Goal: Transaction & Acquisition: Purchase product/service

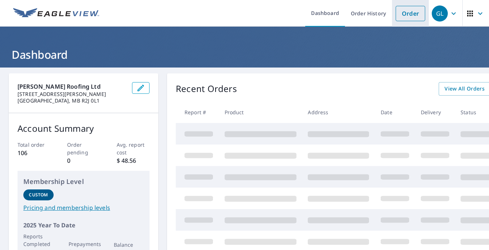
click at [403, 11] on link "Order" at bounding box center [411, 13] width 30 height 15
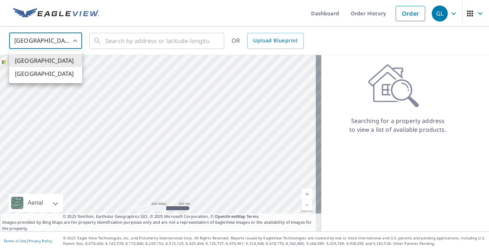
click at [75, 41] on body "GL GL Dashboard Order History Order GL United States US ​ ​ OR Upload Blueprint…" at bounding box center [244, 125] width 489 height 250
click at [59, 79] on li "[GEOGRAPHIC_DATA]" at bounding box center [45, 73] width 73 height 13
type input "CA"
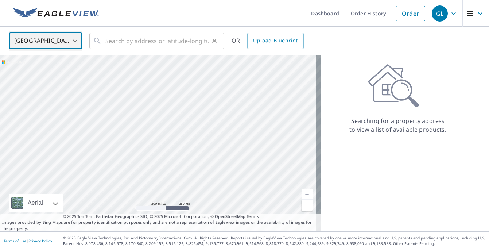
click at [105, 41] on div "​" at bounding box center [156, 41] width 135 height 16
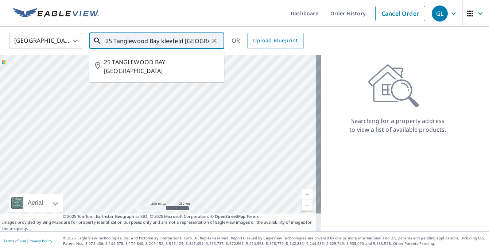
scroll to position [0, 2]
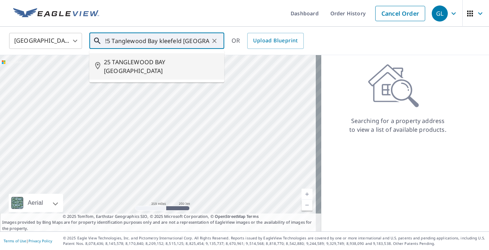
click at [159, 62] on span "25 TANGLEWOOD BAY [GEOGRAPHIC_DATA]" at bounding box center [161, 67] width 115 height 18
type input "25 TANGLEWOOD BAY [GEOGRAPHIC_DATA]"
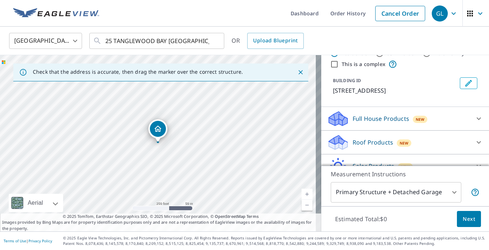
scroll to position [69, 0]
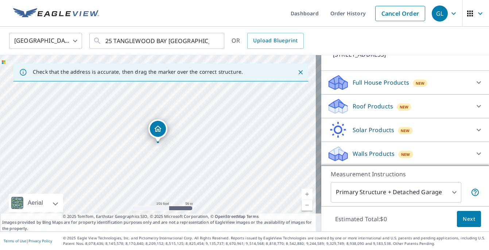
click at [358, 107] on p "Roof Products" at bounding box center [373, 106] width 41 height 9
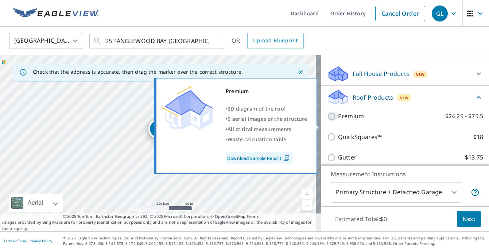
click at [327, 121] on input "Premium $24.25 - $75.5" at bounding box center [332, 116] width 11 height 9
checkbox input "true"
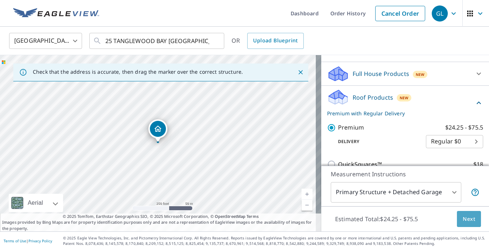
click at [466, 219] on span "Next" at bounding box center [469, 219] width 12 height 9
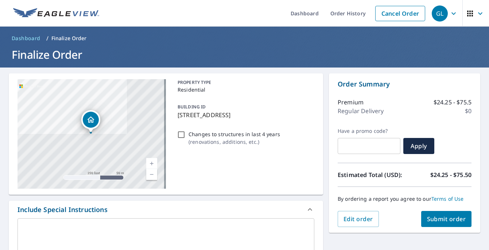
click at [442, 218] on span "Submit order" at bounding box center [446, 219] width 39 height 8
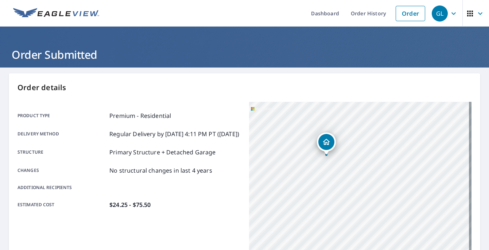
drag, startPoint x: 433, startPoint y: 207, endPoint x: 403, endPoint y: 180, distance: 40.6
click at [403, 180] on div "25 TANGLEWOOD BAY [GEOGRAPHIC_DATA]" at bounding box center [360, 193] width 223 height 183
click at [404, 11] on link "Order" at bounding box center [411, 13] width 30 height 15
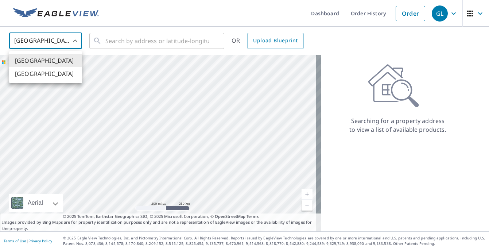
click at [76, 41] on body "GL GL Dashboard Order History Order GL United States US ​ ​ OR Upload Blueprint…" at bounding box center [244, 125] width 489 height 250
click at [61, 74] on li "[GEOGRAPHIC_DATA]" at bounding box center [45, 73] width 73 height 13
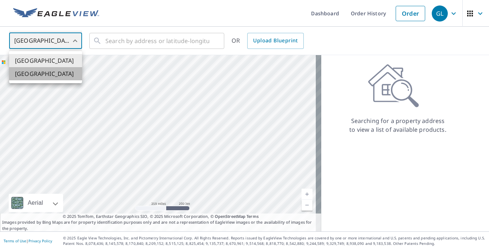
type input "CA"
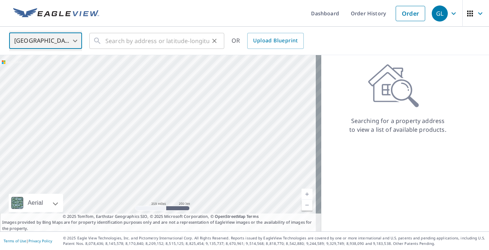
click at [105, 41] on div "​" at bounding box center [156, 41] width 135 height 16
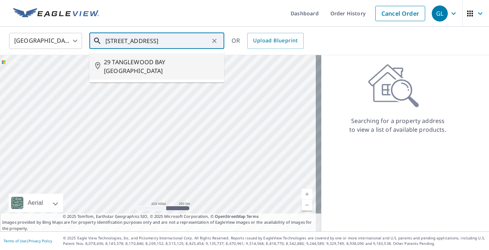
click at [143, 64] on span "29 TANGLEWOOD BAY [GEOGRAPHIC_DATA]" at bounding box center [161, 67] width 115 height 18
type input "29 TANGLEWOOD BAY [GEOGRAPHIC_DATA]"
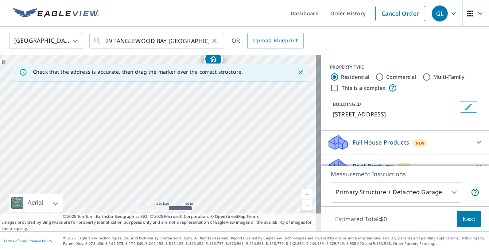
drag, startPoint x: 154, startPoint y: 125, endPoint x: 206, endPoint y: 47, distance: 94.0
click at [206, 47] on div "[GEOGRAPHIC_DATA] CA ​ [GEOGRAPHIC_DATA] ​ OR Upload Blueprint Check that the a…" at bounding box center [244, 129] width 489 height 205
click at [224, 110] on div "29 TANGLEWOOD BAY [GEOGRAPHIC_DATA]" at bounding box center [161, 143] width 322 height 176
drag, startPoint x: 112, startPoint y: 145, endPoint x: 224, endPoint y: 91, distance: 124.7
click at [231, 86] on div "[STREET_ADDRESS]" at bounding box center [161, 143] width 322 height 176
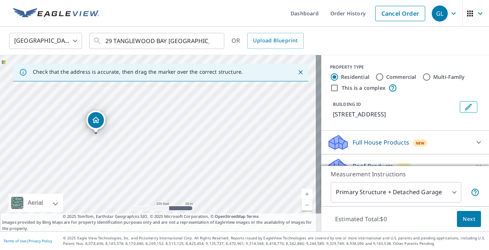
drag, startPoint x: 162, startPoint y: 105, endPoint x: 92, endPoint y: 119, distance: 71.6
drag, startPoint x: 150, startPoint y: 141, endPoint x: 162, endPoint y: 122, distance: 22.9
click at [162, 122] on div "29 TANGLEWOOD BAY [GEOGRAPHIC_DATA]" at bounding box center [161, 143] width 322 height 176
click at [464, 220] on span "Next" at bounding box center [469, 219] width 12 height 9
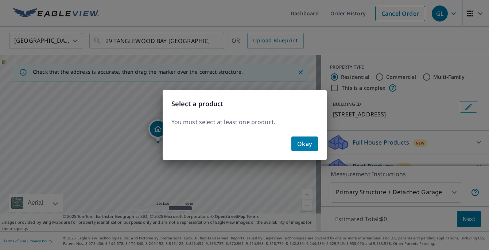
drag, startPoint x: 298, startPoint y: 142, endPoint x: 306, endPoint y: 142, distance: 7.7
click at [302, 142] on span "Okay" at bounding box center [304, 144] width 15 height 10
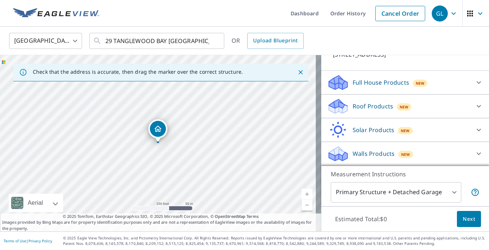
scroll to position [69, 0]
click at [337, 105] on icon at bounding box center [338, 103] width 19 height 9
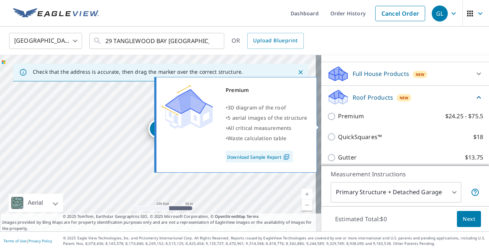
click at [327, 121] on input "Premium $24.25 - $75.5" at bounding box center [332, 116] width 11 height 9
checkbox input "true"
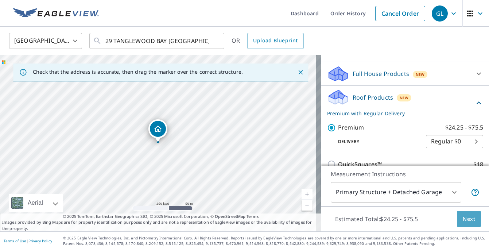
click at [465, 217] on span "Next" at bounding box center [469, 219] width 12 height 9
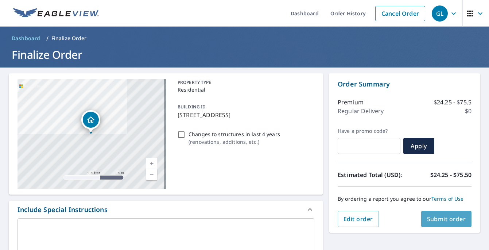
click at [436, 216] on span "Submit order" at bounding box center [446, 219] width 39 height 8
